Goal: Communication & Community: Share content

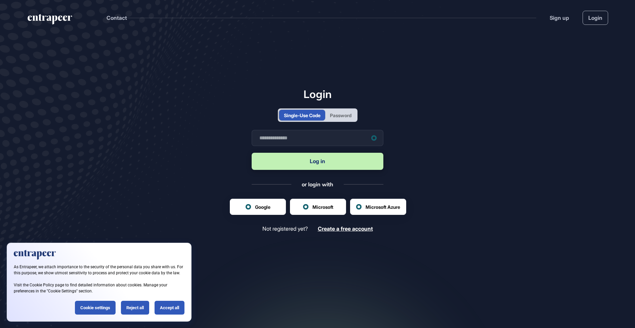
scroll to position [0, 0]
click at [333, 118] on div "Password" at bounding box center [341, 115] width 22 height 7
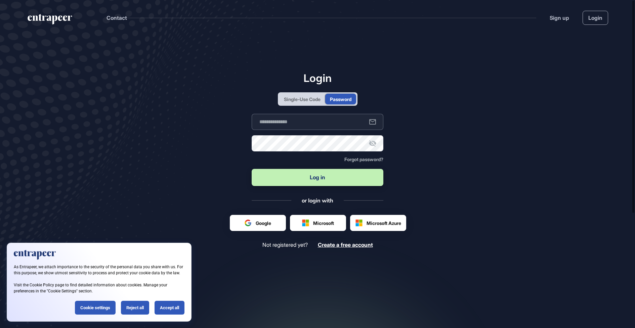
click at [323, 129] on input "text" at bounding box center [318, 122] width 132 height 16
type input "**********"
click at [305, 180] on button "Log in" at bounding box center [318, 177] width 132 height 17
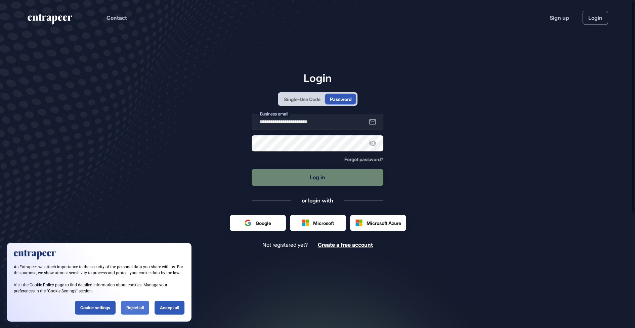
click at [137, 310] on div "Reject all" at bounding box center [135, 308] width 28 height 14
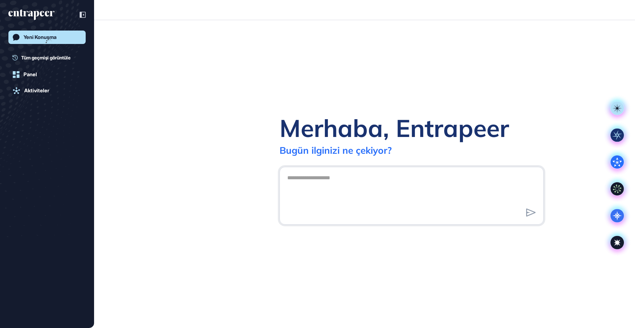
scroll to position [0, 0]
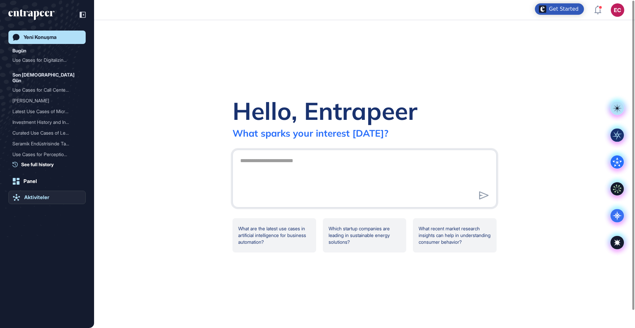
click at [40, 198] on div "Aktiviteler" at bounding box center [36, 198] width 25 height 6
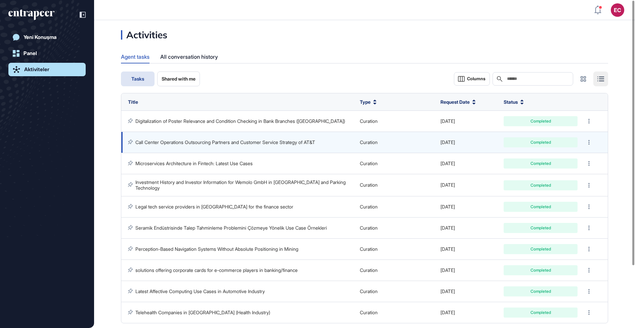
click at [186, 142] on link "Call Center Operations Outsourcing Partners and Customer Service Strategy of AT…" at bounding box center [225, 142] width 180 height 6
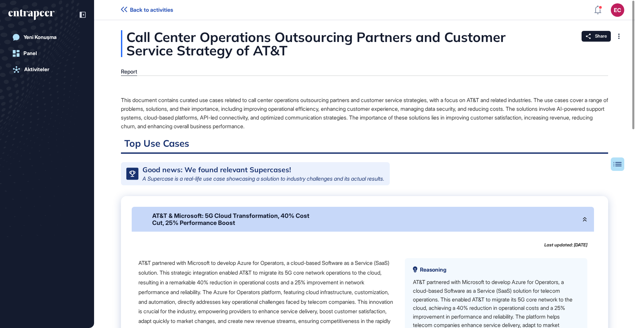
click at [163, 171] on div "Good news: We found relevant Supercases!" at bounding box center [216, 169] width 149 height 7
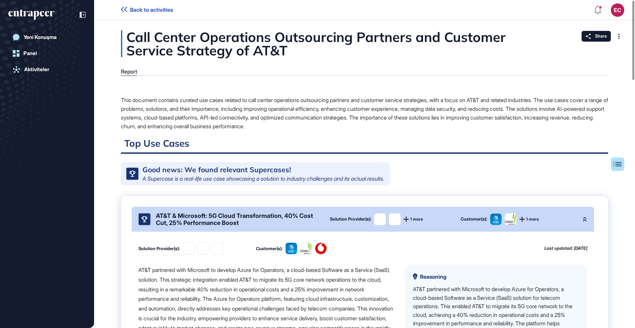
click at [191, 224] on div "AT&T & Microsoft: 5G Cloud Transformation, 40% Cost Cut, 25% Performance Boost" at bounding box center [237, 219] width 163 height 14
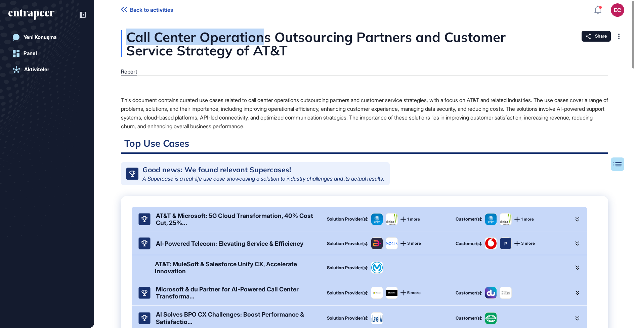
drag, startPoint x: 127, startPoint y: 38, endPoint x: 267, endPoint y: 41, distance: 140.2
click at [267, 41] on div "Call Center Operations Outsourcing Partners and Customer Service Strategy of AT…" at bounding box center [364, 43] width 487 height 27
copy div "Call Center Operation"
click at [362, 101] on div "This document contains curated use cases related to call center operations outs…" at bounding box center [364, 113] width 487 height 35
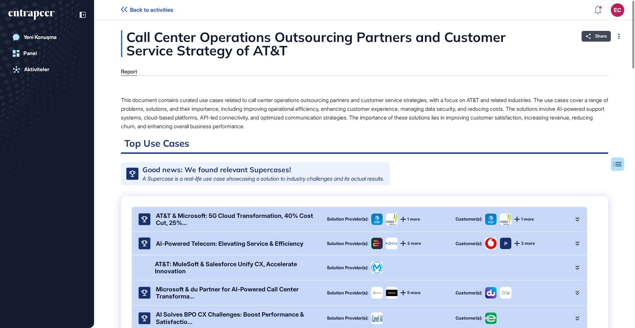
click at [598, 32] on div "Share" at bounding box center [596, 36] width 29 height 11
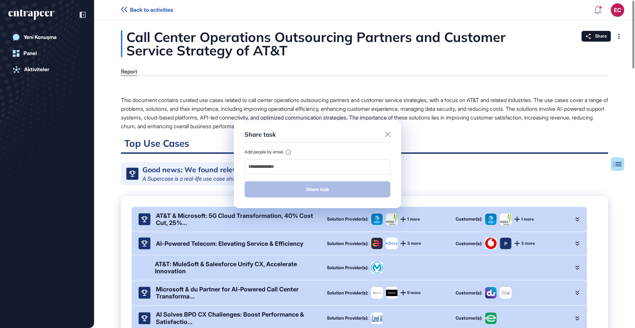
click at [326, 158] on div "Add people by email." at bounding box center [318, 162] width 146 height 25
click at [323, 163] on input "email" at bounding box center [318, 166] width 140 height 9
paste input "**********"
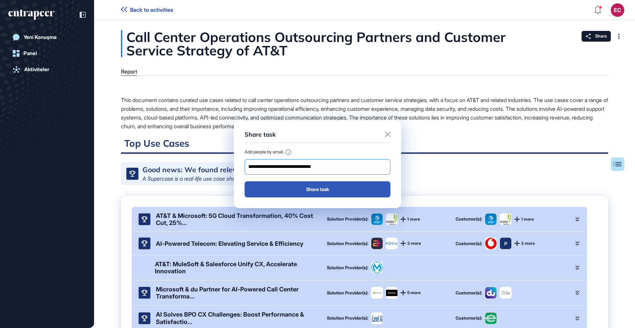
type input "**********"
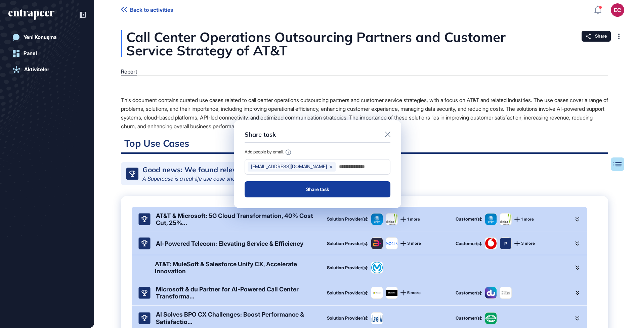
click at [294, 195] on button "Share task" at bounding box center [318, 189] width 146 height 16
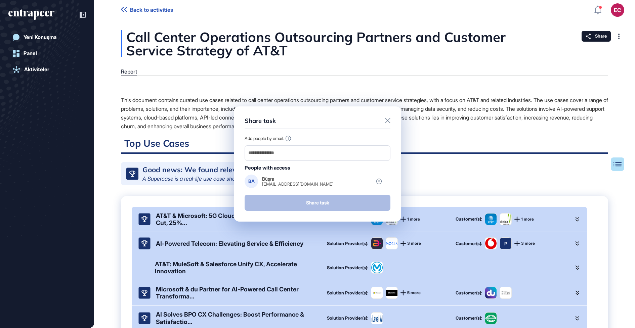
click at [387, 115] on div "Share task Add people by email. People with access BA Büşra [EMAIL_ADDRESS][DOM…" at bounding box center [317, 165] width 167 height 116
click at [387, 117] on div "Share task Add people by email. People with access BA Büşra [EMAIL_ADDRESS][DOM…" at bounding box center [317, 165] width 167 height 116
click at [604, 38] on div "Share task Add people by email. People with access BA Büşra [EMAIL_ADDRESS][DOM…" at bounding box center [317, 164] width 635 height 328
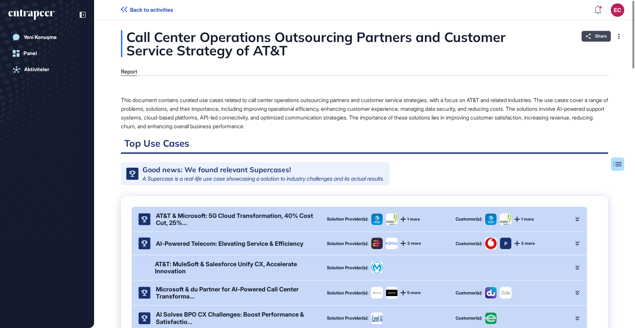
click at [594, 33] on div "Share" at bounding box center [596, 36] width 29 height 11
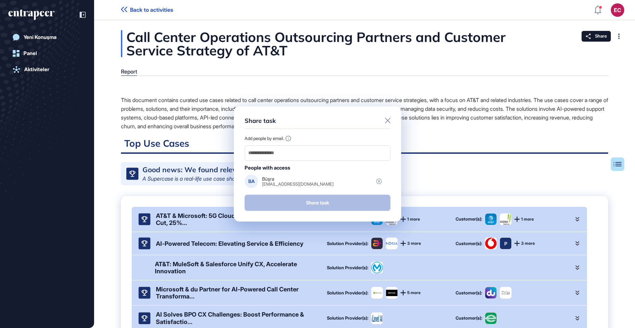
click at [384, 119] on div "Share task" at bounding box center [318, 123] width 146 height 12
click at [386, 119] on icon at bounding box center [387, 120] width 5 height 5
